Goal: Task Accomplishment & Management: Complete application form

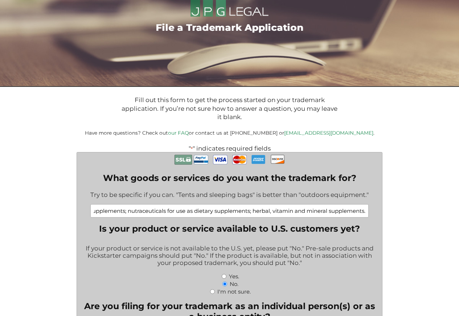
scroll to position [174, 0]
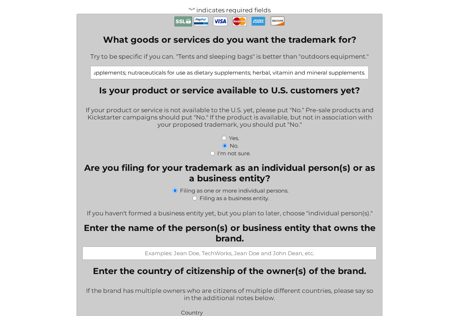
type input "Dietary and nutritional supplements; nutraceuticals for use as dietary suppleme…"
click at [213, 156] on input "I'm not sure." at bounding box center [212, 153] width 5 height 5
radio input "true"
click at [224, 148] on input "No." at bounding box center [224, 146] width 5 height 5
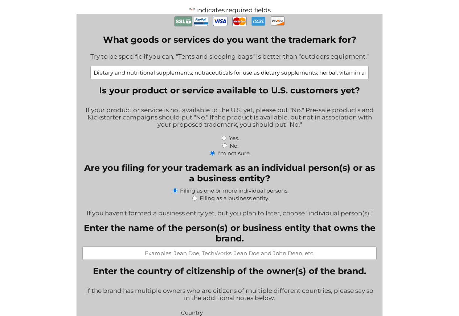
radio input "true"
click at [192, 199] on input "Filing as a business entity." at bounding box center [194, 198] width 5 height 5
radio input "true"
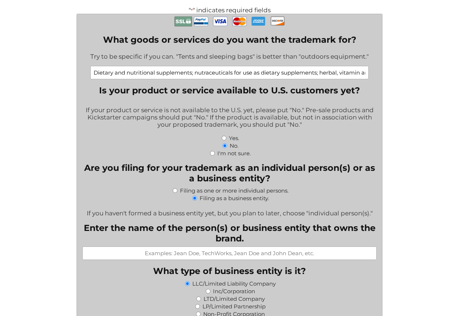
click at [107, 253] on input "Enter the name of the person(s) or business entity that owns the brand." at bounding box center [229, 253] width 294 height 13
paste input "Vibrancy Systems LLC"
type input "Vibrancy Systems LLC"
click at [190, 286] on div "LLC/Limited Liability Company" at bounding box center [229, 283] width 294 height 8
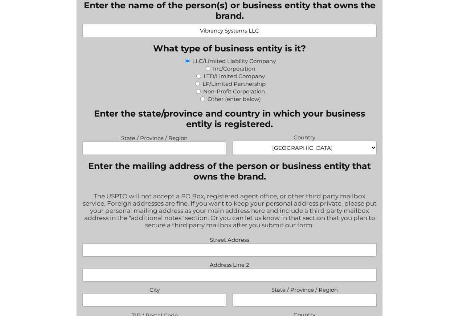
scroll to position [435, 0]
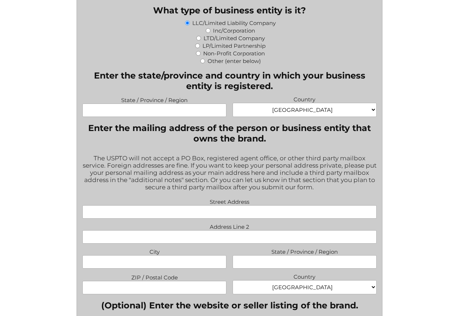
click at [124, 115] on input "State / Province / Region" at bounding box center [154, 110] width 144 height 13
paste input "Wyoming"
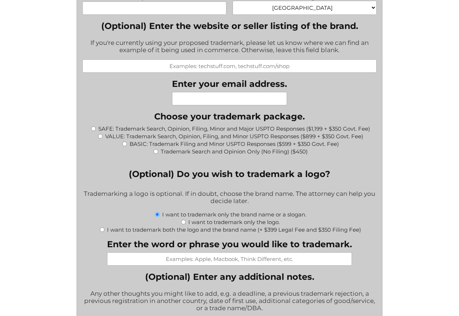
scroll to position [739, 0]
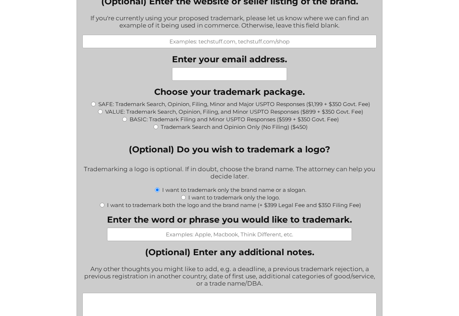
type input "Wyoming"
click at [128, 43] on input "(Optional) Enter the website or seller listing of the brand." at bounding box center [229, 41] width 294 height 13
paste input "https://metriahealth.com"
type input "https://metriahealth.com"
click at [209, 77] on input "Enter your email address." at bounding box center [229, 73] width 115 height 13
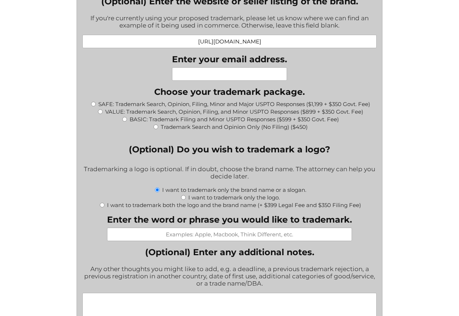
paste input "founder@metriahealth.com"
type input "founder@metriahealth.com"
click at [91, 103] on input "SAFE: Trademark Search, Opinion, Filing, Minor and Major USPTO Responses ($1,19…" at bounding box center [93, 104] width 5 height 5
radio input "true"
type input "$1,549.00"
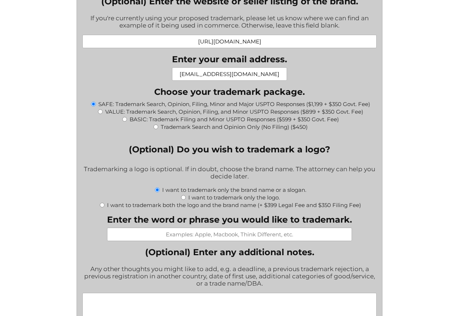
click at [141, 233] on input "Enter the word or phrase you would like to trademark." at bounding box center [229, 234] width 245 height 13
paste input "METRIA HEALTH"
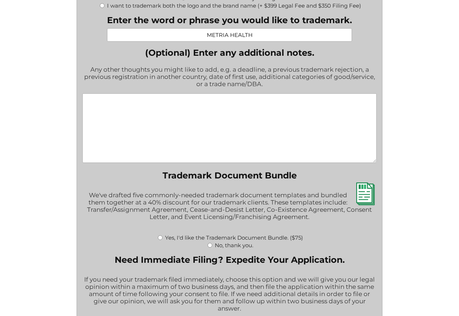
scroll to position [957, 0]
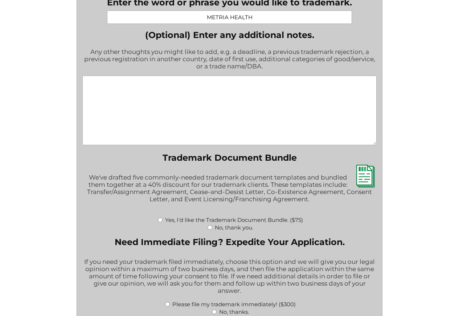
type input "METRIA HEALTH"
click at [123, 128] on textarea "(Optional) Enter any additional notes." at bounding box center [229, 111] width 294 height 70
paste textarea "Please file two separate ITU applications for METRIA HEALTH: IC 005 (supplement…"
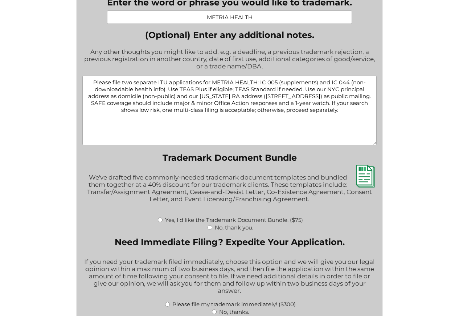
type textarea "Please file two separate ITU applications for METRIA HEALTH: IC 005 (supplement…"
click at [181, 229] on div "No, thank you." at bounding box center [229, 228] width 294 height 8
click at [223, 306] on label "Please file my trademark immediately! ($300)" at bounding box center [233, 304] width 123 height 7
click at [170, 306] on input "Please file my trademark immediately! ($300)" at bounding box center [167, 304] width 5 height 5
radio input "true"
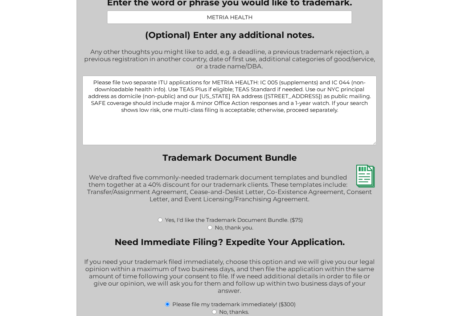
type input "$1,849.00"
